Goal: Contribute content: Add original content to the website for others to see

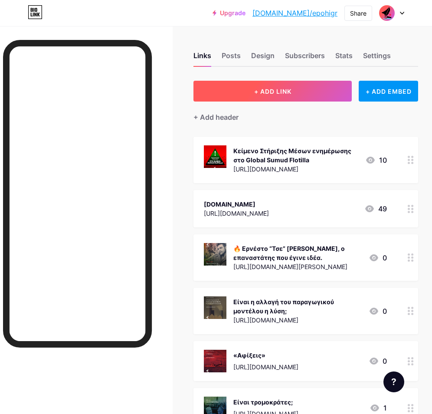
click at [230, 92] on button "+ ADD LINK" at bounding box center [273, 91] width 158 height 21
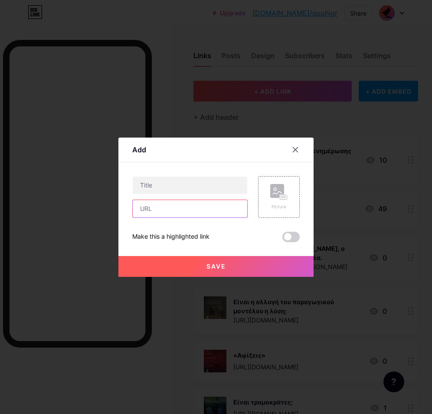
click at [173, 206] on input "text" at bounding box center [190, 208] width 115 height 17
paste input "[URL][DOMAIN_NAME]"
type input "[URL][DOMAIN_NAME]"
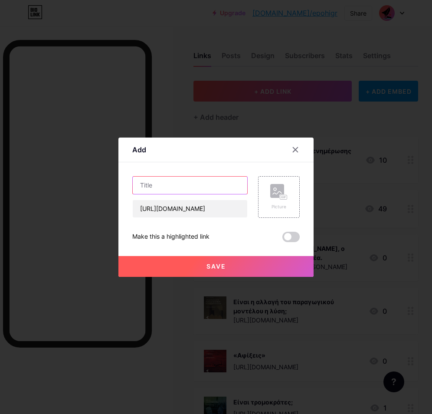
scroll to position [0, 0]
click at [178, 177] on input "text" at bounding box center [190, 185] width 115 height 17
click at [165, 191] on input "text" at bounding box center [190, 185] width 115 height 17
paste input "Για ποιον προστατεύουμε τη θάλασσα;"
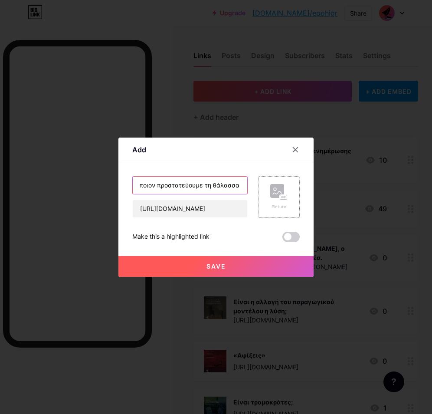
type input "Για ποιον προστατεύουμε τη θάλασσα;"
click at [284, 201] on div "Picture" at bounding box center [279, 197] width 17 height 26
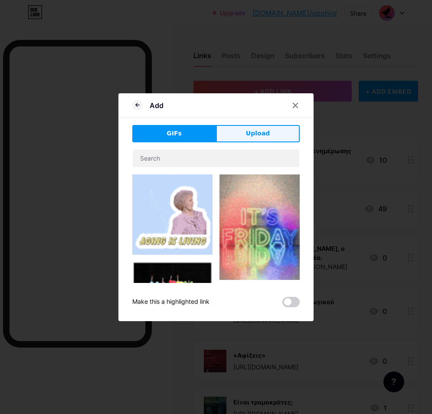
click at [254, 127] on button "Upload" at bounding box center [258, 133] width 84 height 17
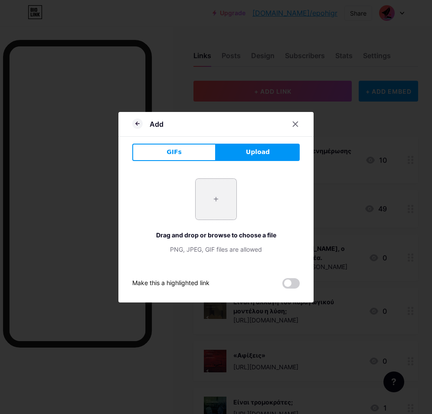
click at [217, 199] on input "file" at bounding box center [216, 199] width 41 height 41
type input "C:\fakepath\sh_10.10.25_1.png"
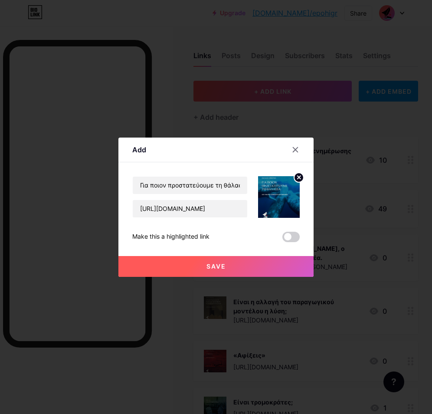
click at [211, 269] on span "Save" at bounding box center [217, 266] width 20 height 7
